Goal: Navigation & Orientation: Find specific page/section

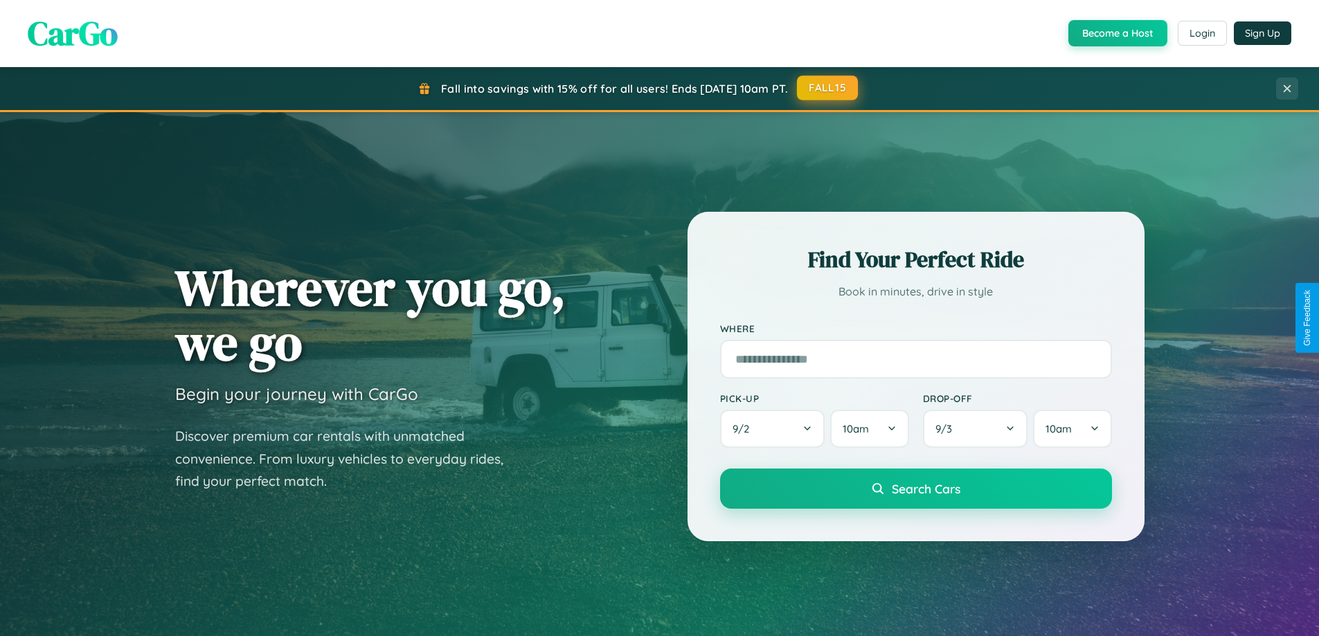
click at [828, 88] on button "FALL15" at bounding box center [827, 87] width 61 height 25
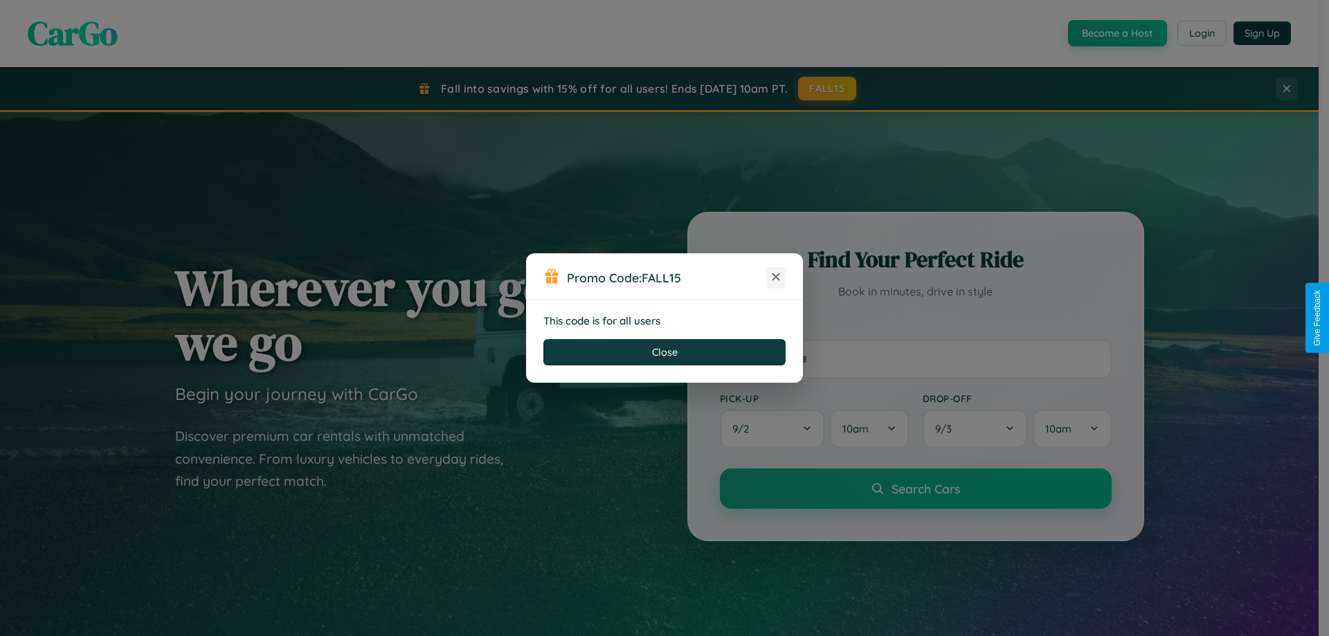
click at [776, 278] on icon at bounding box center [776, 277] width 14 height 14
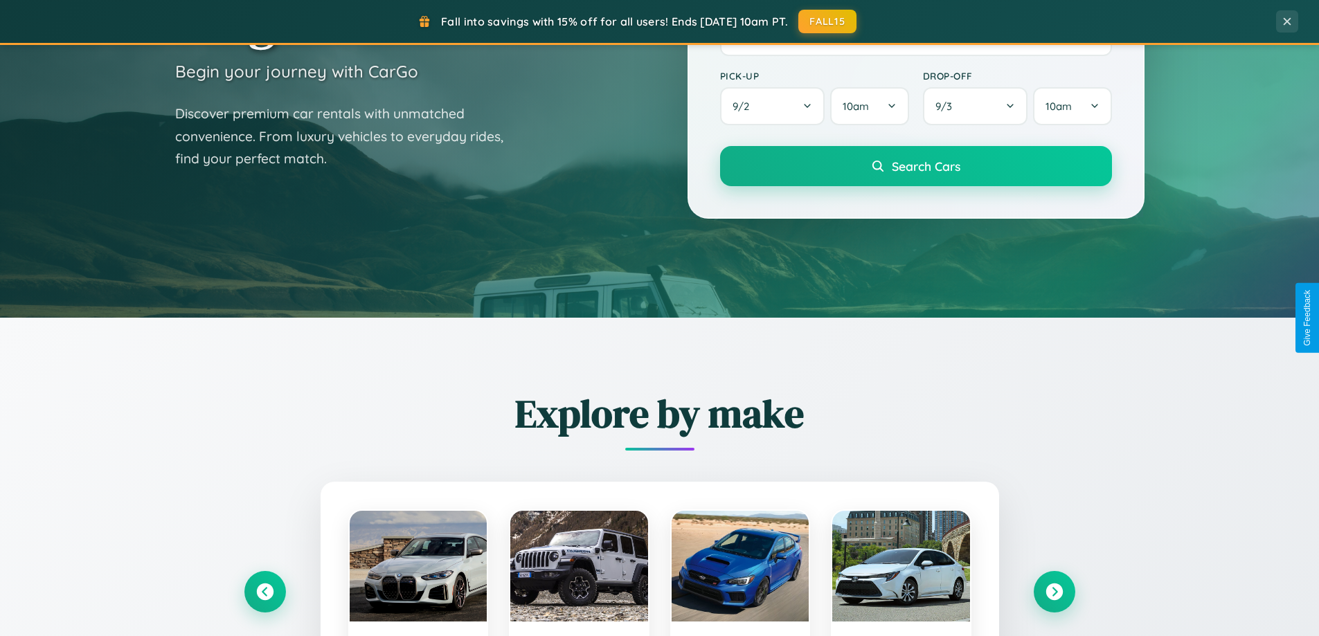
scroll to position [953, 0]
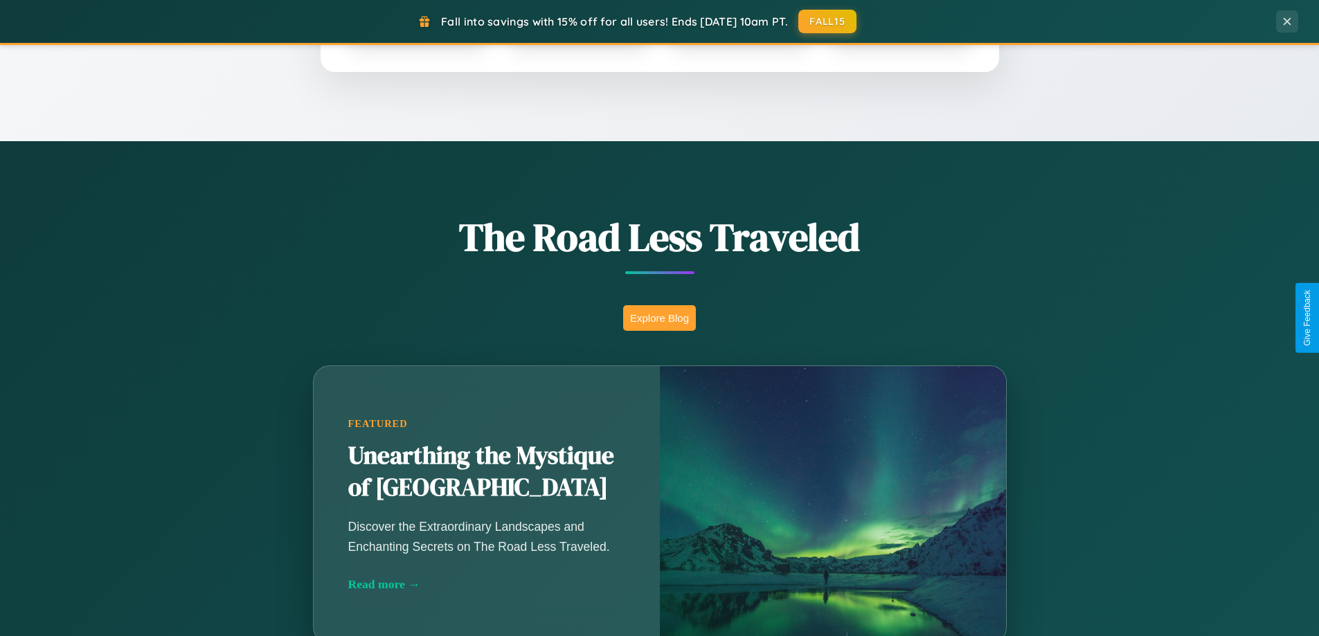
click at [659, 318] on button "Explore Blog" at bounding box center [659, 318] width 73 height 26
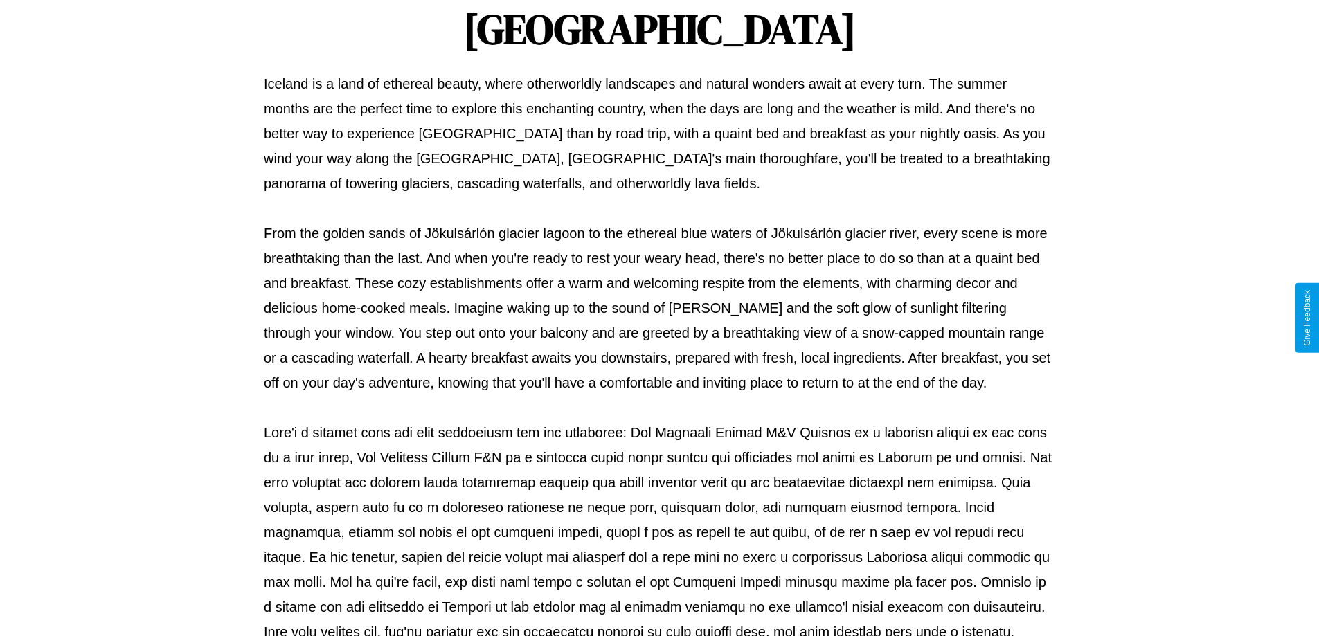
scroll to position [448, 0]
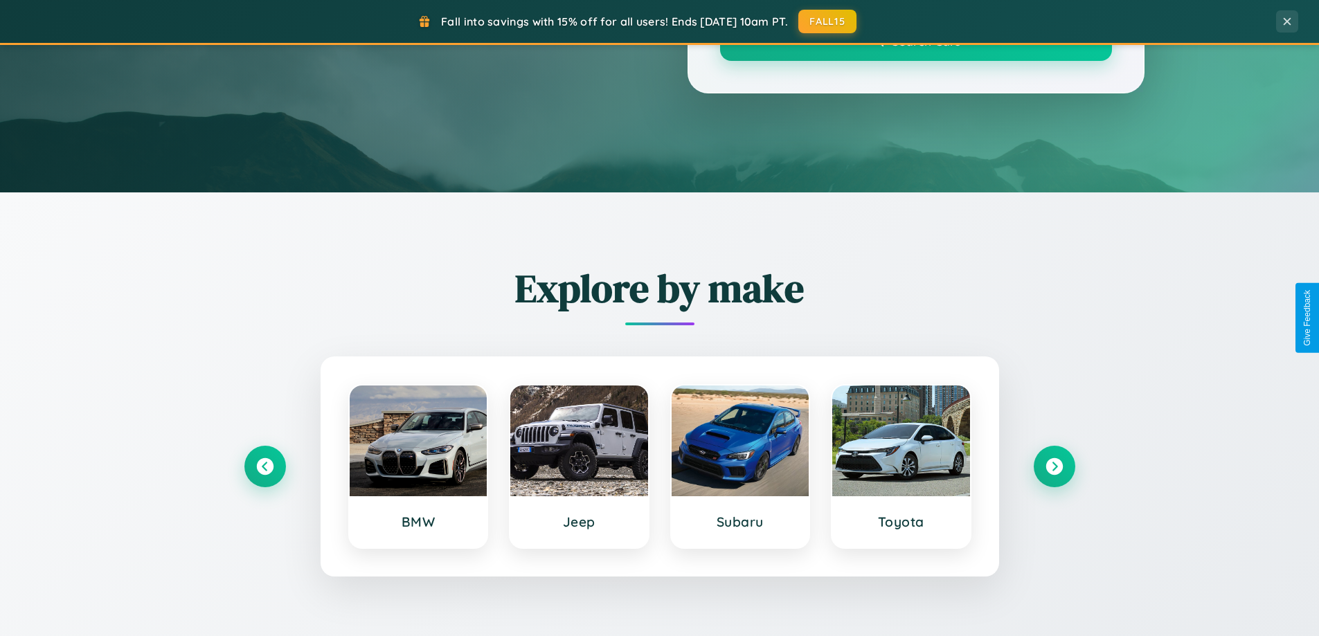
scroll to position [953, 0]
